Goal: Navigation & Orientation: Find specific page/section

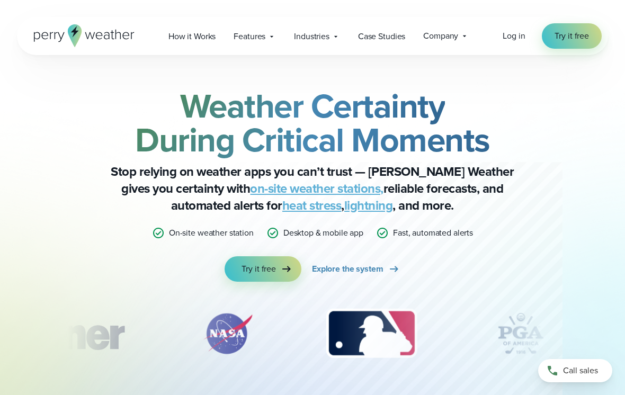
click at [119, 39] on icon at bounding box center [84, 35] width 101 height 23
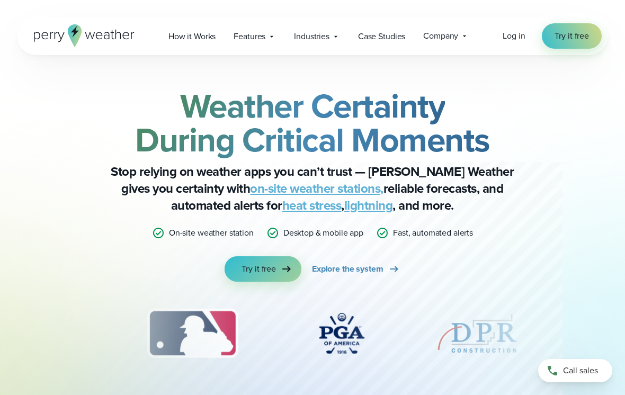
click at [253, 278] on link "Try it free" at bounding box center [263, 268] width 77 height 25
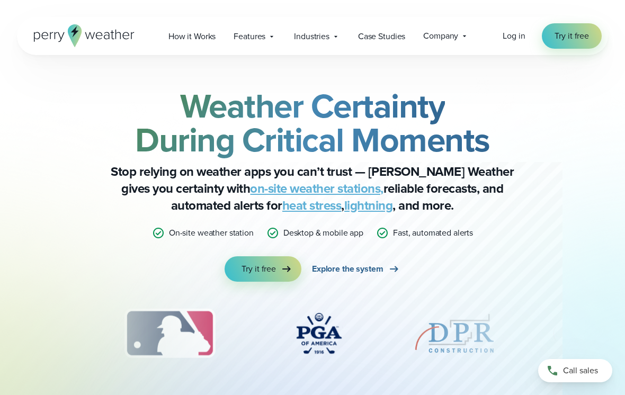
click at [380, 281] on link "Explore the system" at bounding box center [356, 268] width 88 height 25
